Goal: Task Accomplishment & Management: Use online tool/utility

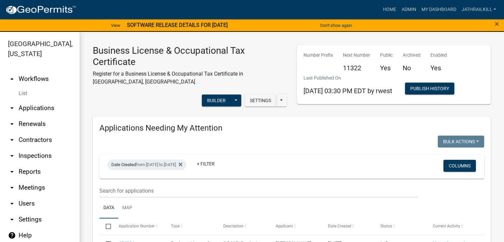
scroll to position [365, 0]
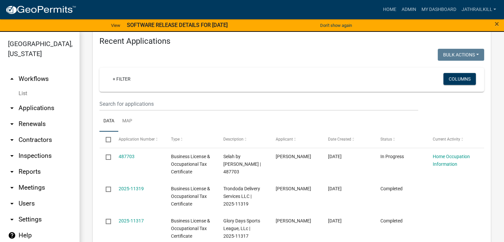
click at [36, 71] on link "arrow_drop_up Workflows" at bounding box center [40, 79] width 80 height 16
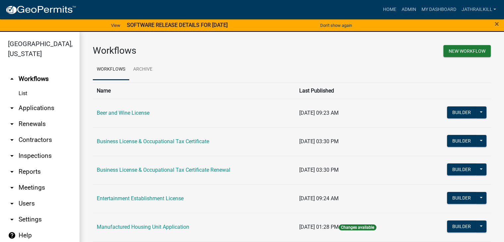
click at [38, 100] on link "arrow_drop_down Applications" at bounding box center [40, 108] width 80 height 16
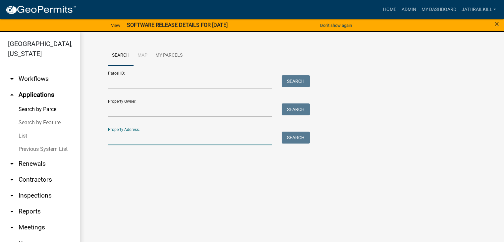
click at [126, 132] on input "Property Address:" at bounding box center [190, 139] width 164 height 14
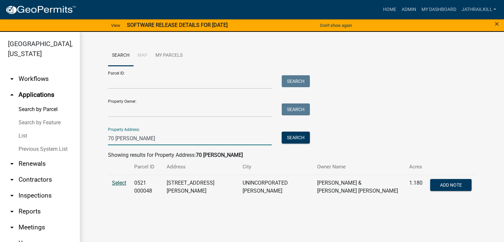
type input "70 [PERSON_NAME]"
click at [114, 181] on span "Select" at bounding box center [119, 183] width 14 height 6
